Goal: Task Accomplishment & Management: Manage account settings

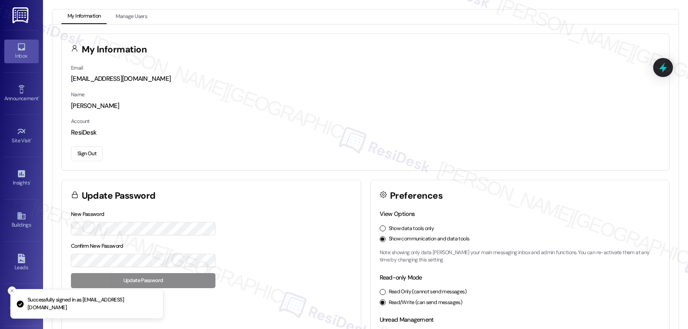
click at [23, 59] on div "Inbox" at bounding box center [21, 56] width 43 height 9
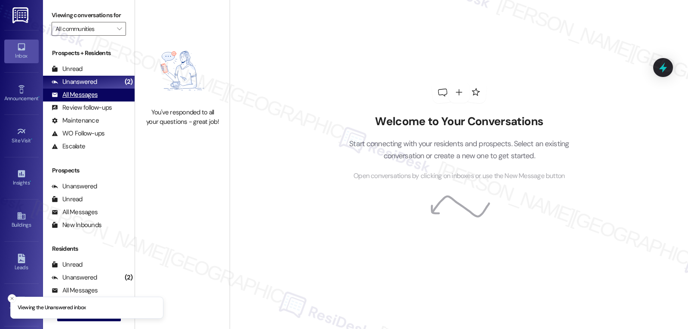
click at [91, 99] on div "All Messages" at bounding box center [75, 94] width 46 height 9
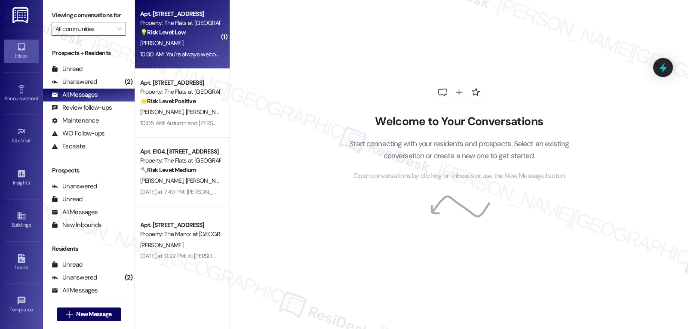
click at [186, 49] on div "10:30 AM: You're always welcome, [PERSON_NAME]! See you there! 10:30 AM: You're…" at bounding box center [179, 54] width 81 height 11
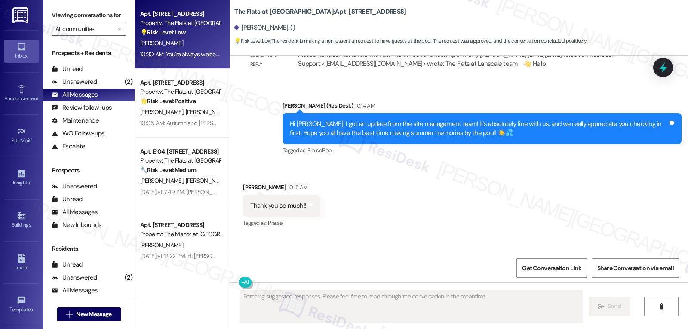
scroll to position [5825, 0]
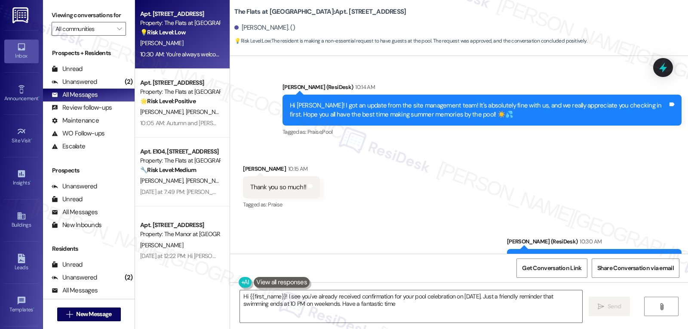
type textarea "Hi {{first_name}}! I see you've already received confirmation for your pool cel…"
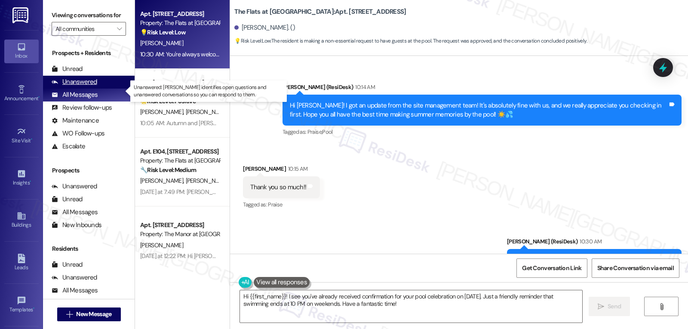
click at [84, 86] on div "Unanswered" at bounding box center [75, 81] width 46 height 9
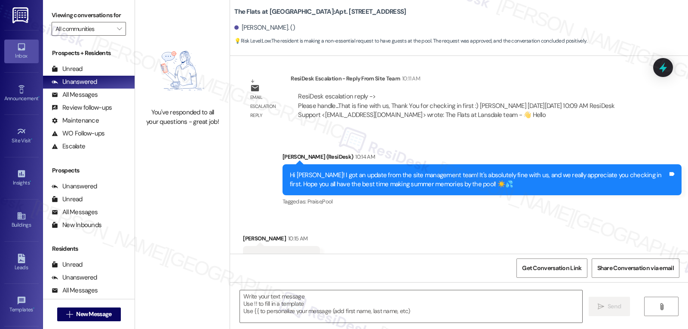
type textarea "Fetching suggested responses. Please feel free to read through the conversation…"
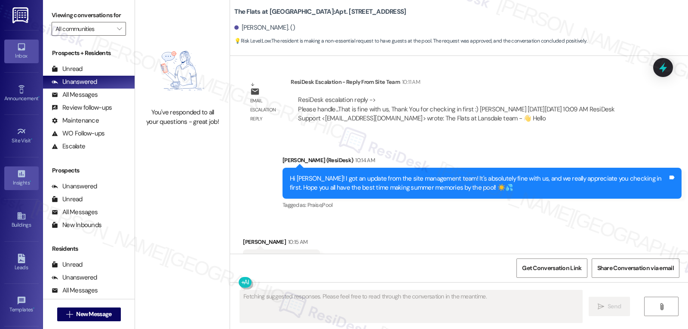
scroll to position [81, 0]
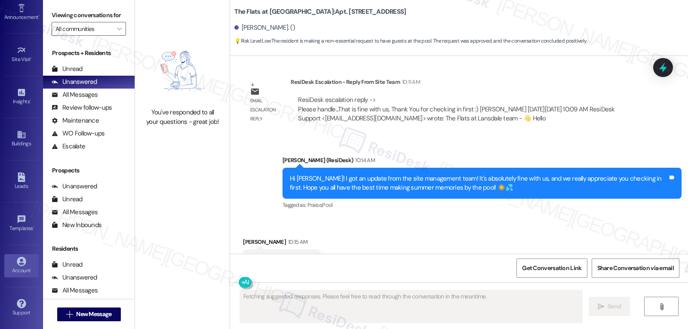
click at [15, 271] on div "Account" at bounding box center [21, 270] width 43 height 9
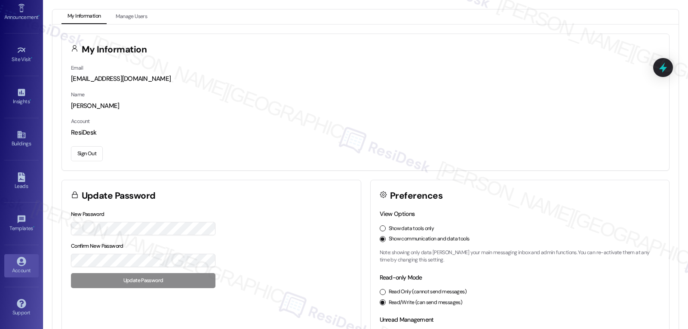
click at [71, 151] on button "Sign Out" at bounding box center [87, 153] width 32 height 15
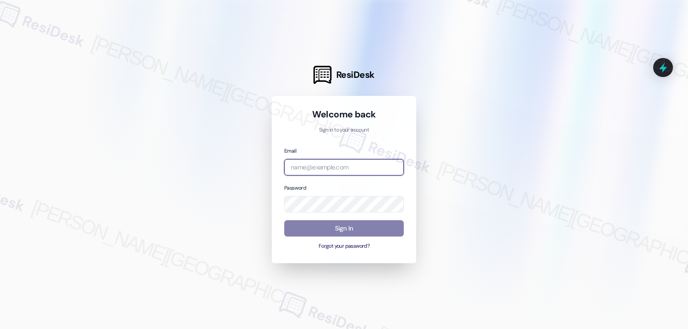
click at [372, 169] on input "email" at bounding box center [344, 167] width 120 height 17
click at [313, 168] on input "email" at bounding box center [344, 167] width 120 height 17
paste input "automated-surveys-archway_equities-jomar.punay@archway_[DOMAIN_NAME]"
type input "automated-surveys-archway_equities-jomar.punay@archway_[DOMAIN_NAME]"
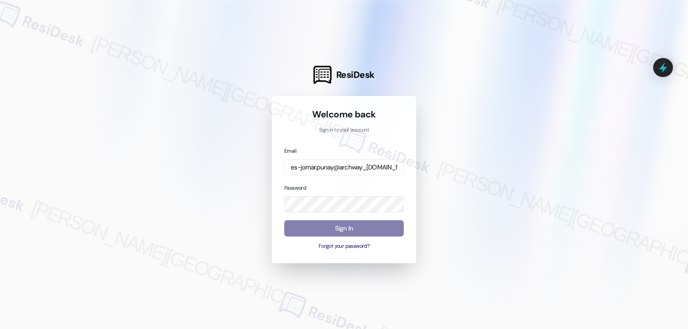
scroll to position [0, 0]
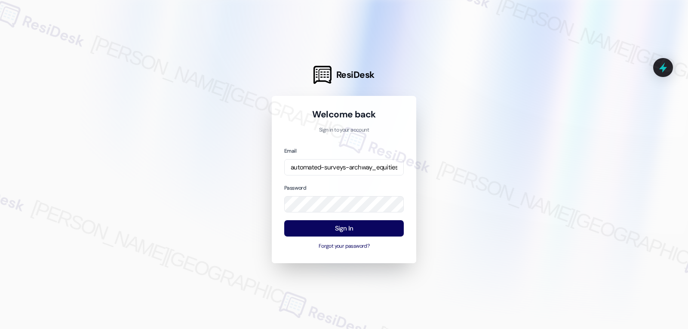
click at [357, 180] on div "Email automated-surveys-archway_equities-jomar.punay@archway_[DOMAIN_NAME] Pass…" at bounding box center [344, 198] width 120 height 104
click at [348, 227] on button "Sign In" at bounding box center [344, 228] width 120 height 17
